Goal: Task Accomplishment & Management: Manage account settings

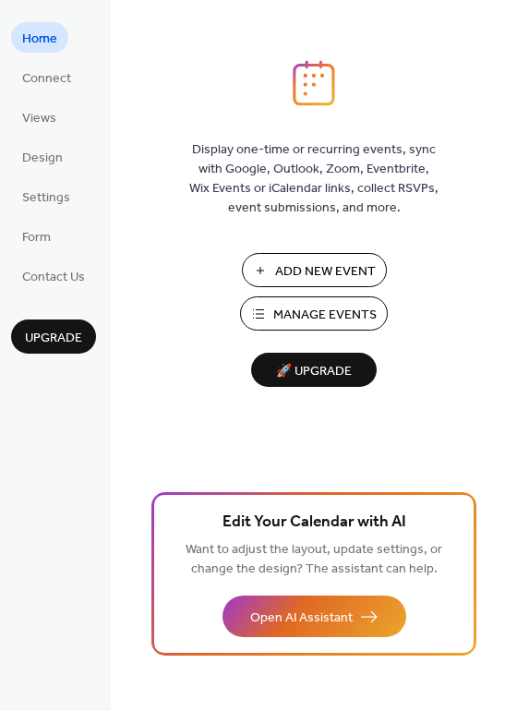
click at [294, 319] on span "Manage Events" at bounding box center [324, 315] width 103 height 19
click at [42, 163] on span "Design" at bounding box center [42, 158] width 41 height 19
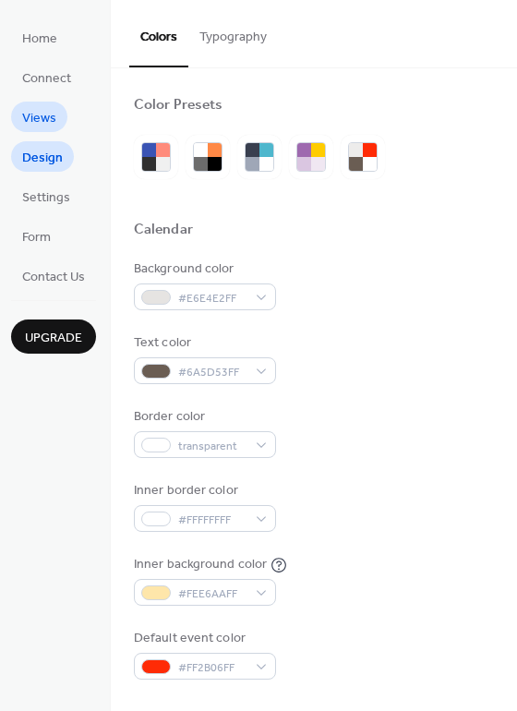
click at [30, 125] on span "Views" at bounding box center [39, 118] width 34 height 19
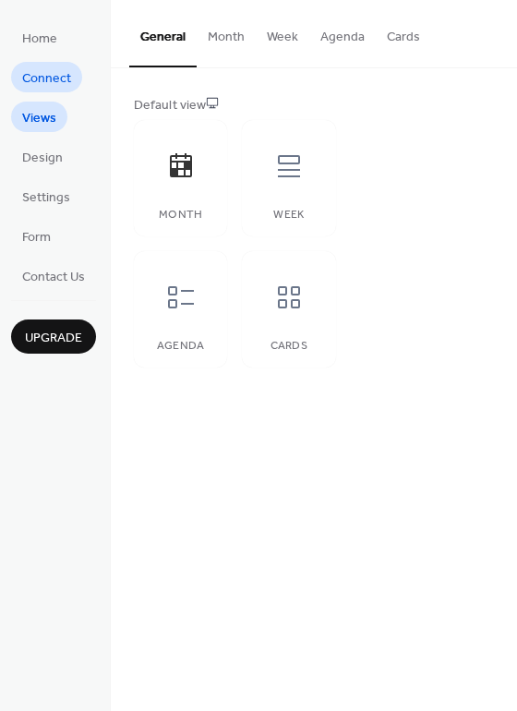
click at [51, 81] on span "Connect" at bounding box center [46, 78] width 49 height 19
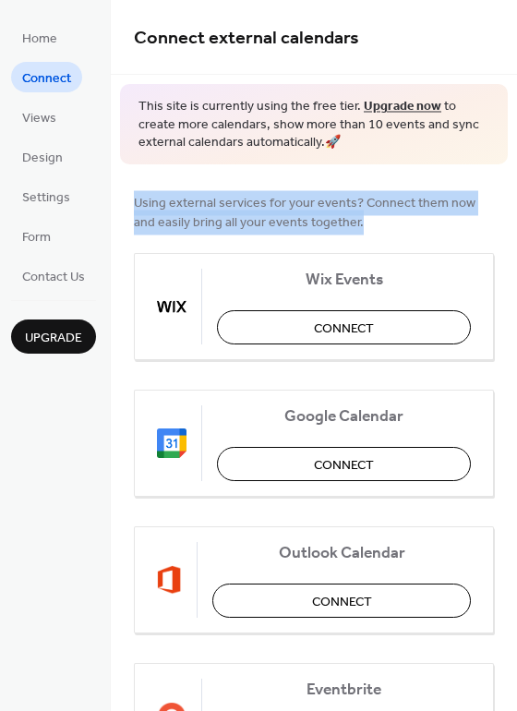
drag, startPoint x: 511, startPoint y: 137, endPoint x: 510, endPoint y: 193, distance: 56.3
click at [510, 193] on div "Connect external calendars This site is currently using the free tier. Upgrade …" at bounding box center [314, 355] width 406 height 711
click at [326, 458] on span "Connect" at bounding box center [344, 464] width 60 height 19
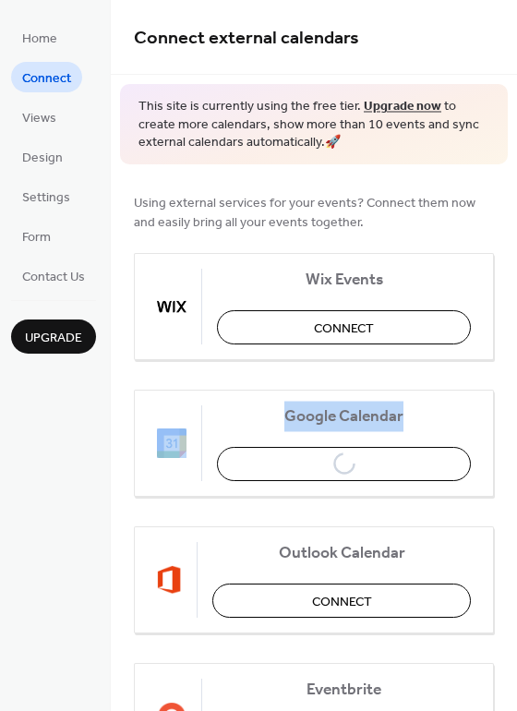
drag, startPoint x: 512, startPoint y: 362, endPoint x: 514, endPoint y: 420, distance: 58.2
click at [514, 420] on div "Connect external calendars This site is currently using the free tier. Upgrade …" at bounding box center [314, 355] width 406 height 711
click at [262, 421] on span "Google Calendar" at bounding box center [344, 415] width 254 height 19
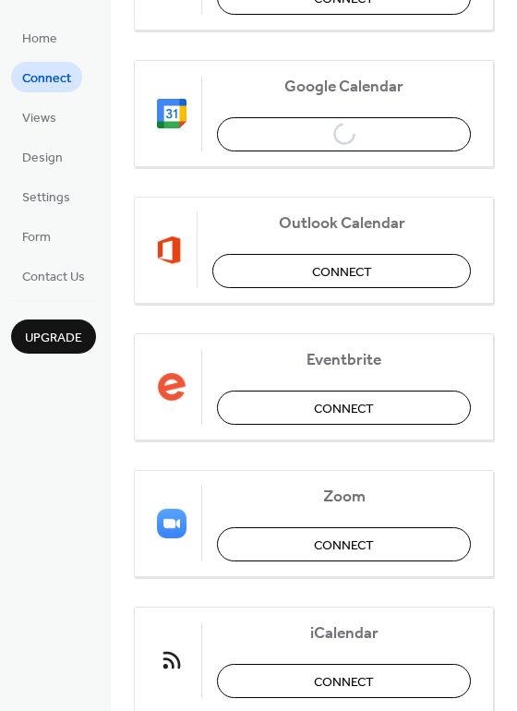
scroll to position [331, 0]
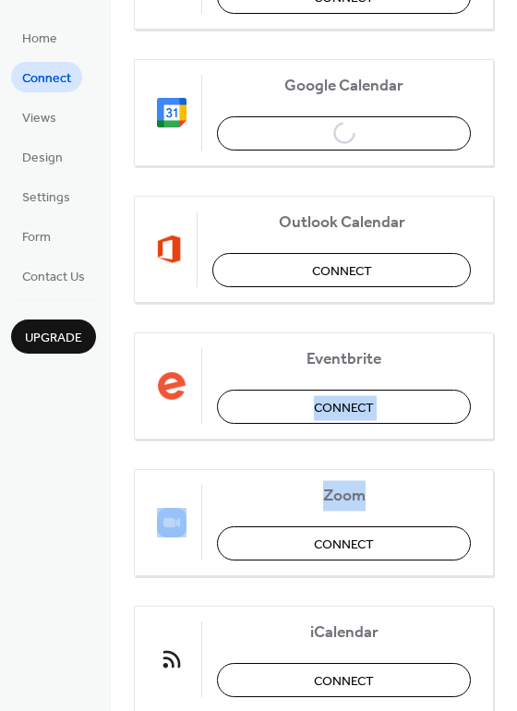
drag, startPoint x: 511, startPoint y: 334, endPoint x: 520, endPoint y: 465, distance: 131.4
click at [516, 465] on html "Home Connect Views Design Settings Form Contact Us Upgrade Connect Upgrade Conn…" at bounding box center [258, 355] width 517 height 711
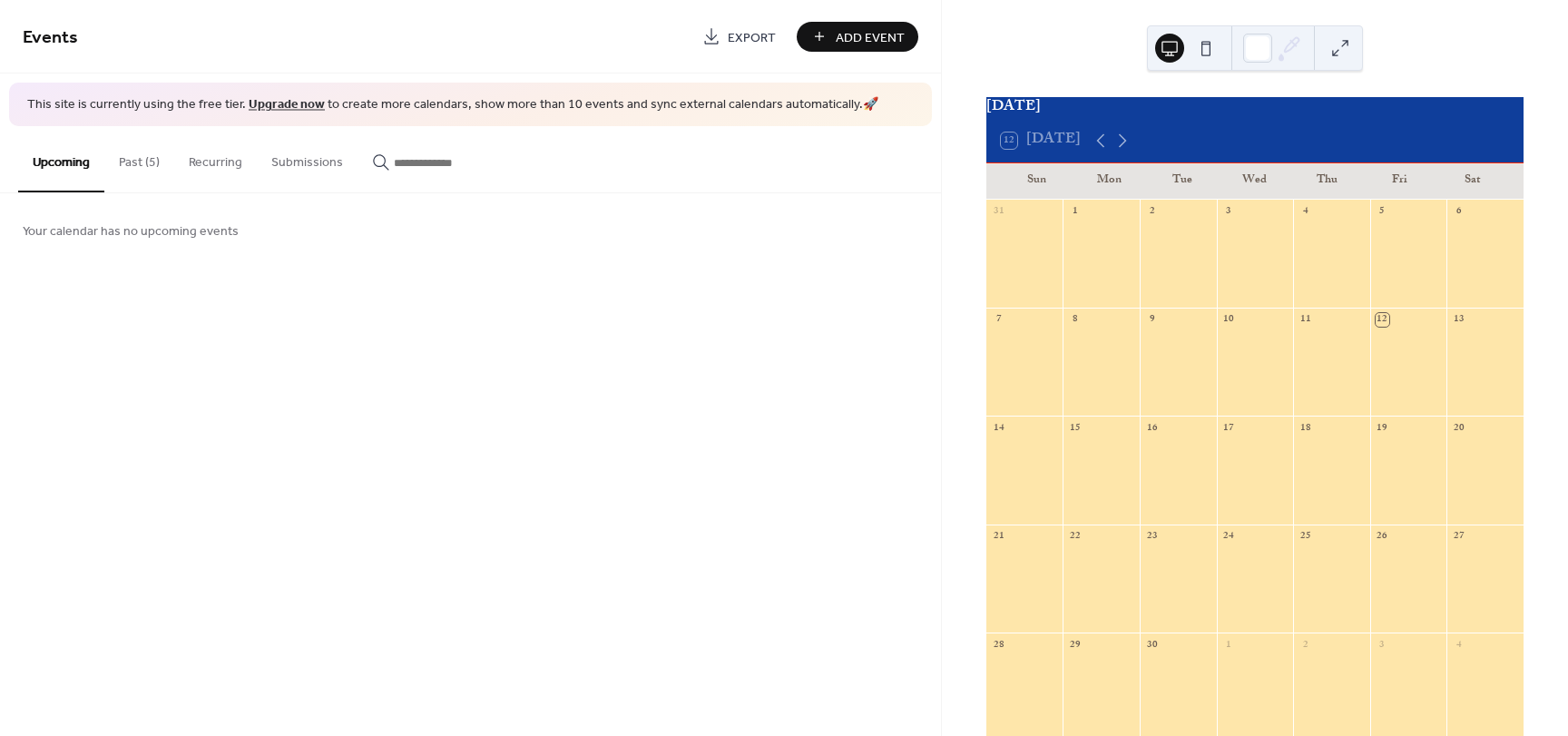
click at [145, 160] on button "Past (5)" at bounding box center [139, 158] width 70 height 65
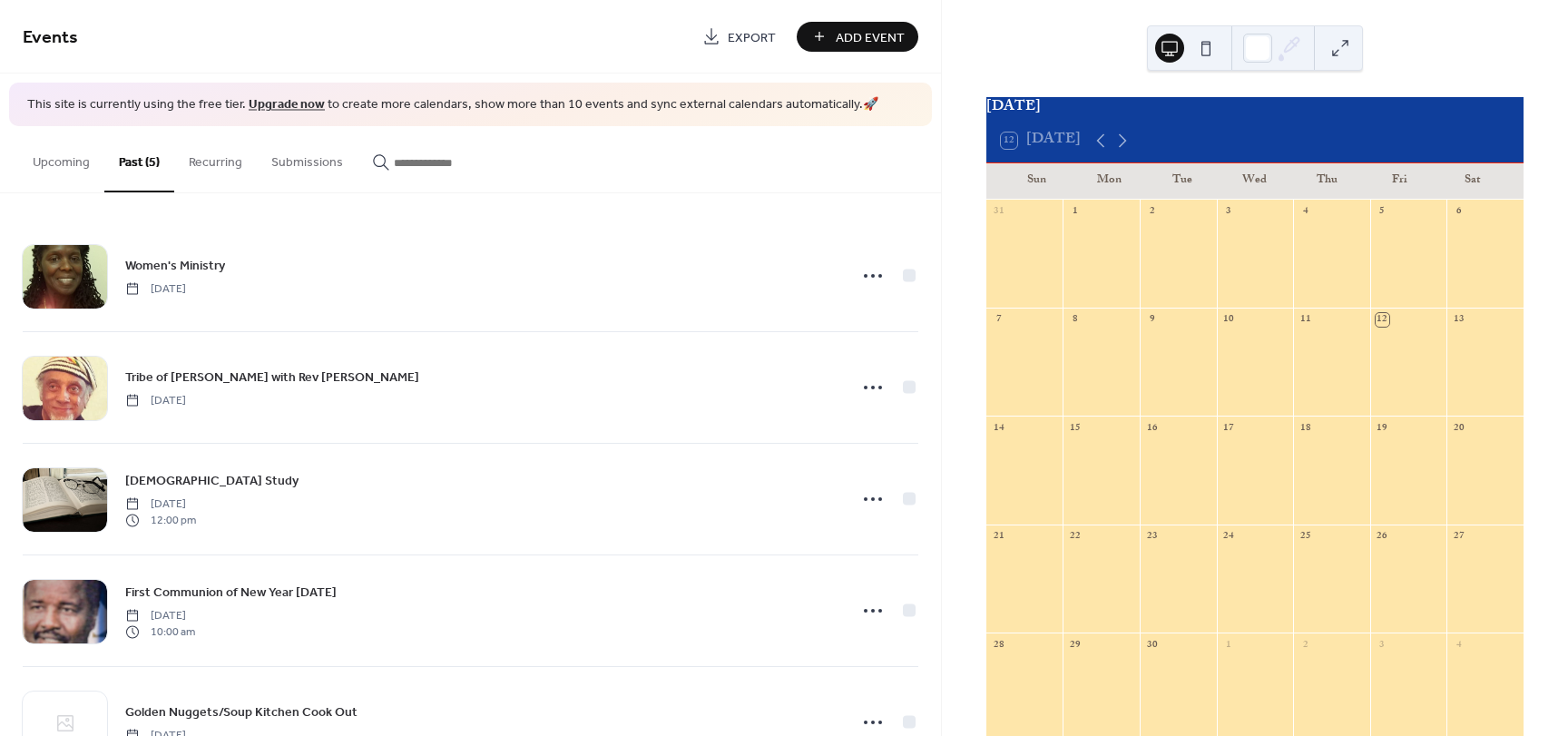
click at [209, 163] on button "Recurring" at bounding box center [215, 158] width 83 height 65
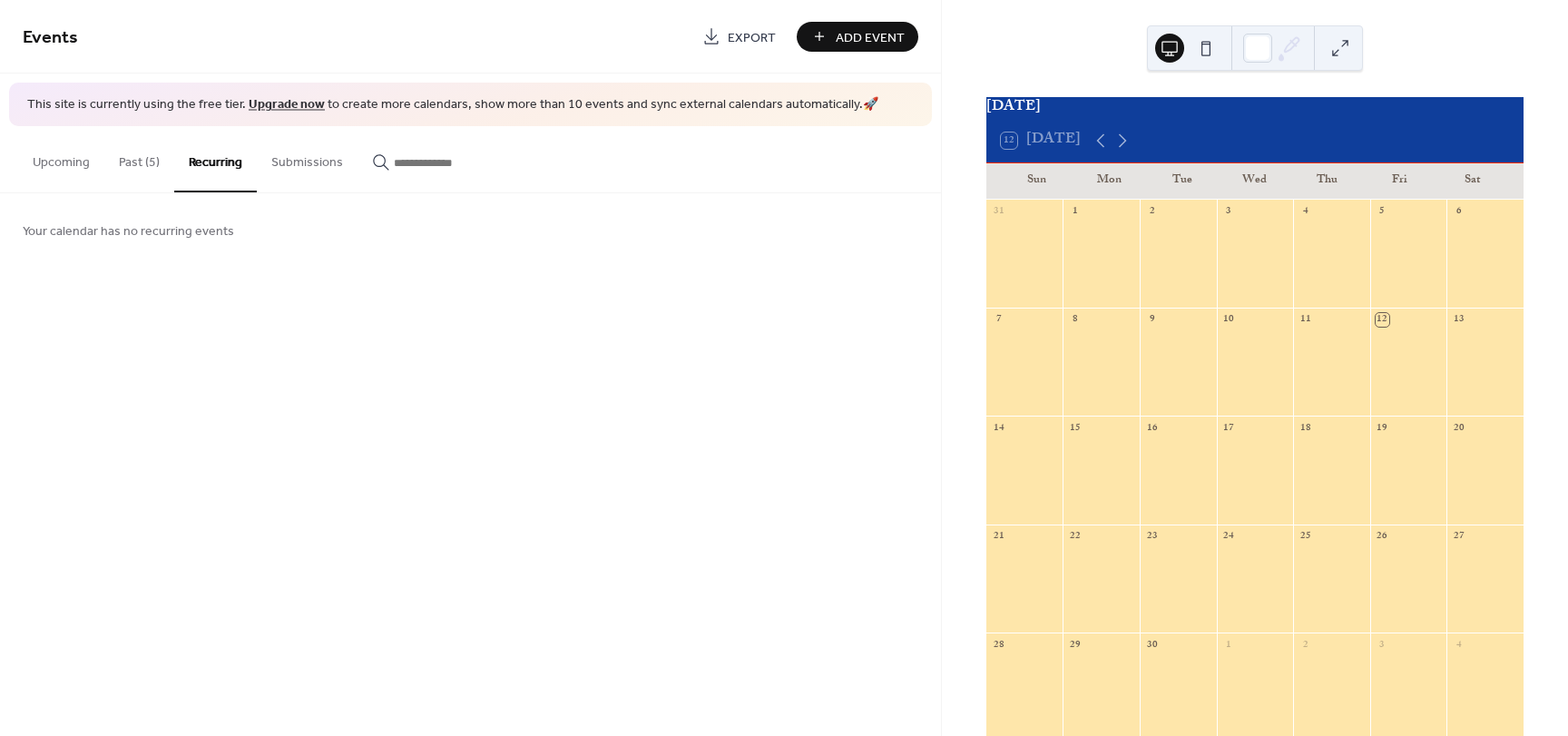
click at [314, 161] on button "Submissions" at bounding box center [307, 158] width 100 height 65
click at [716, 40] on link "Export" at bounding box center [739, 36] width 100 height 29
click at [1165, 43] on button at bounding box center [1170, 48] width 29 height 29
